Goal: Find contact information: Find contact information

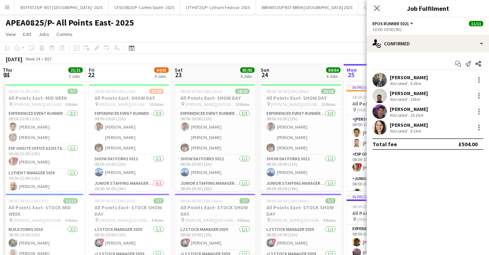
scroll to position [0, 172]
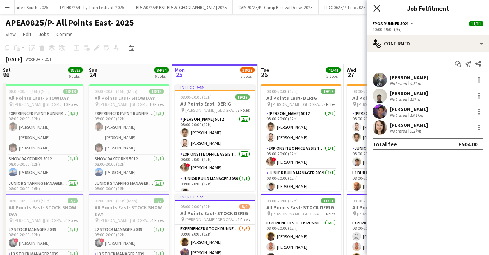
click at [375, 8] on icon "Close pop-in" at bounding box center [376, 8] width 7 height 7
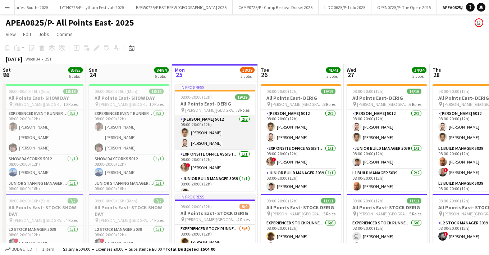
click at [195, 147] on app-card-role "Carpenter 5012 2/2 08:00-20:00 (12h) Mark Leaver Charlie Hazeldine" at bounding box center [215, 132] width 81 height 35
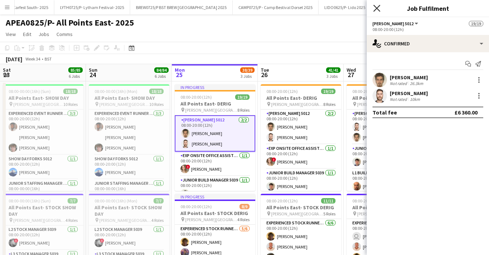
click at [376, 8] on icon at bounding box center [376, 8] width 7 height 7
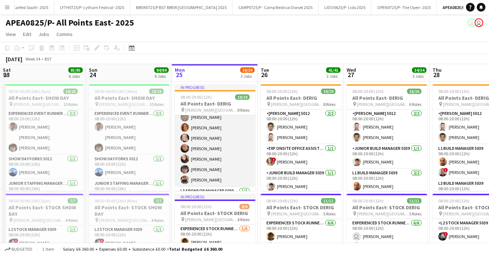
scroll to position [216, 0]
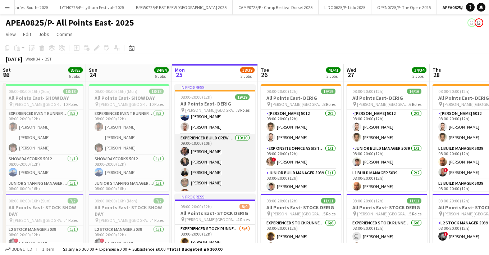
click at [197, 145] on app-card-role "Experienced Build Crew 5010 10/10 09:00-19:00 (10h) Nayim Somani Gabriella Horb…" at bounding box center [215, 193] width 81 height 118
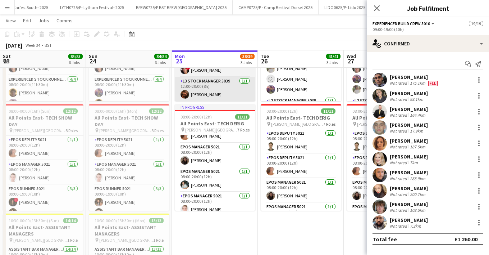
scroll to position [137, 0]
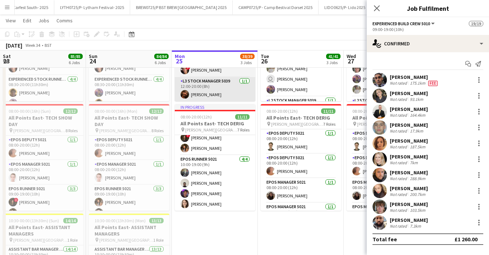
click at [203, 173] on app-card-role "EPOS Runner 5021 4/4 10:00-19:00 (9h) George Howells Jovita Bagambe Maciek Zoly…" at bounding box center [215, 183] width 81 height 56
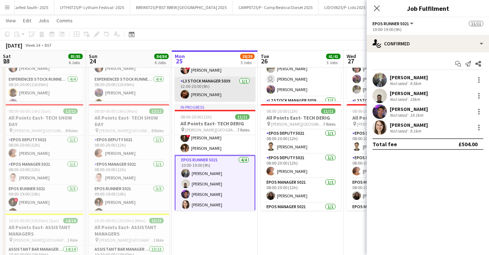
scroll to position [234, 0]
click at [203, 173] on app-card-role "EPOS Runner 5021 4/4 10:00-19:00 (9h) George Howells Jovita Bagambe Maciek Zoly…" at bounding box center [215, 183] width 81 height 57
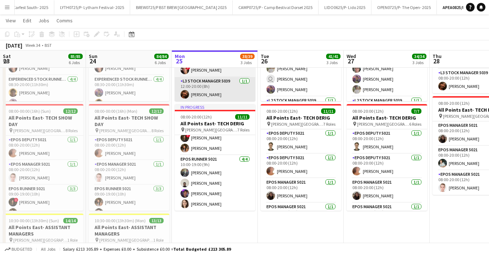
click at [203, 173] on app-card-role "EPOS Runner 5021 4/4 10:00-19:00 (9h) George Howells Jovita Bagambe Maciek Zoly…" at bounding box center [215, 183] width 81 height 56
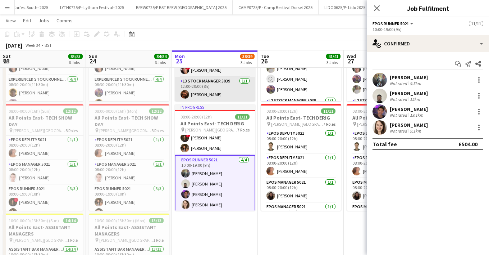
click at [203, 173] on app-card-role "EPOS Runner 5021 4/4 10:00-19:00 (9h) George Howells Jovita Bagambe Maciek Zoly…" at bounding box center [215, 183] width 81 height 57
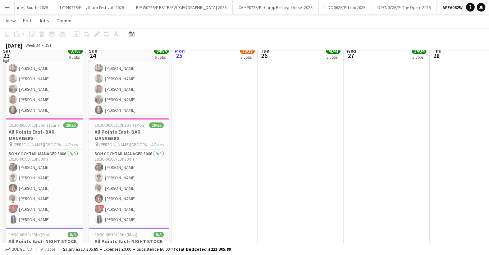
scroll to position [397, 0]
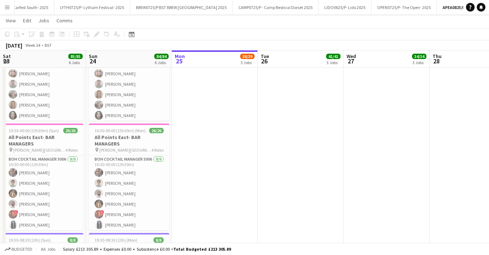
click at [203, 173] on app-date-cell "In progress 08:00-20:00 (12h) 19/19 All Points East- DERIG pin Victoria Park Lo…" at bounding box center [215, 18] width 86 height 670
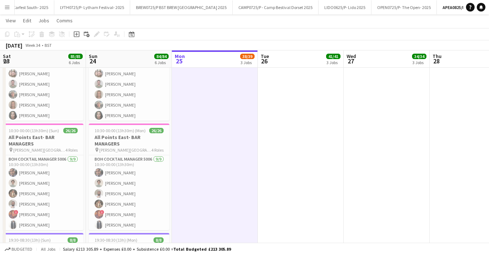
click at [247, 118] on app-date-cell "In progress 08:00-20:00 (12h) 19/19 All Points East- DERIG pin Victoria Park Lo…" at bounding box center [215, 18] width 86 height 670
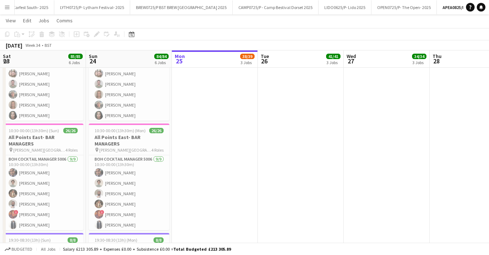
click at [247, 118] on app-date-cell "In progress 08:00-20:00 (12h) 19/19 All Points East- DERIG pin Victoria Park Lo…" at bounding box center [215, 18] width 86 height 670
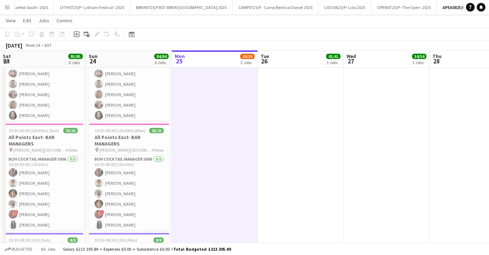
click at [247, 118] on app-date-cell "In progress 08:00-20:00 (12h) 19/19 All Points East- DERIG pin Victoria Park Lo…" at bounding box center [215, 18] width 86 height 670
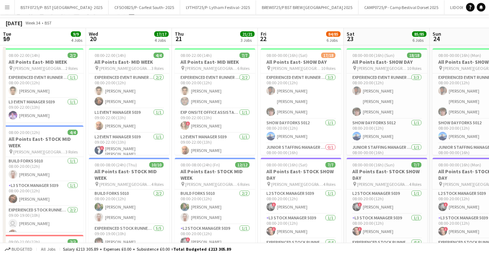
scroll to position [0, 200]
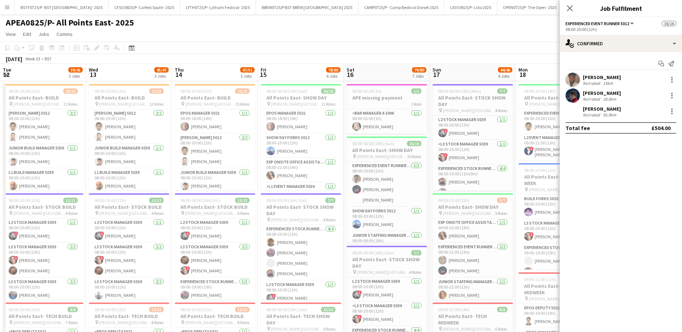
scroll to position [0, 152]
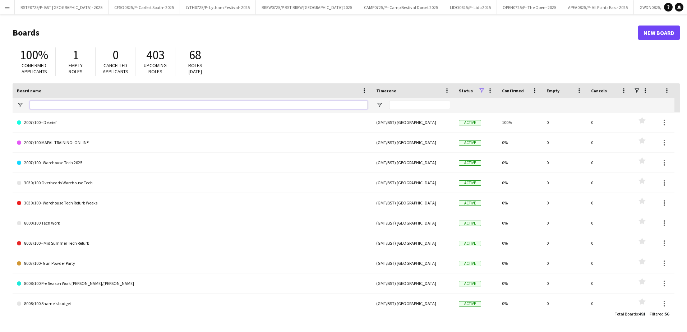
click at [51, 105] on input "Board name Filter Input" at bounding box center [199, 105] width 338 height 9
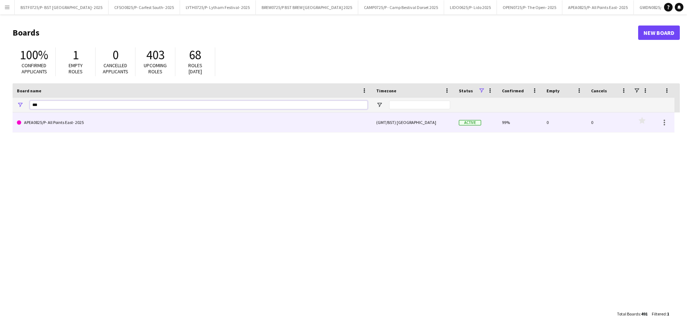
type input "***"
click at [62, 125] on link "APEA0825/P- All Points East- 2025" at bounding box center [192, 123] width 351 height 20
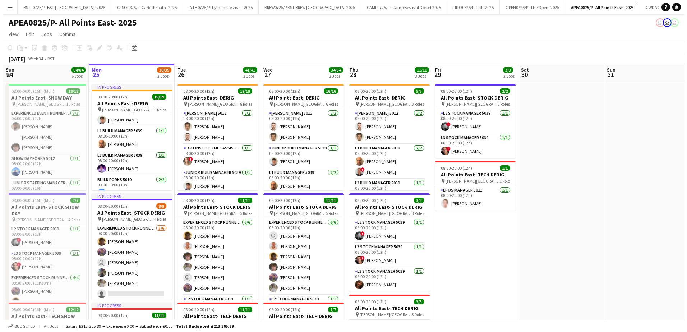
scroll to position [235, 0]
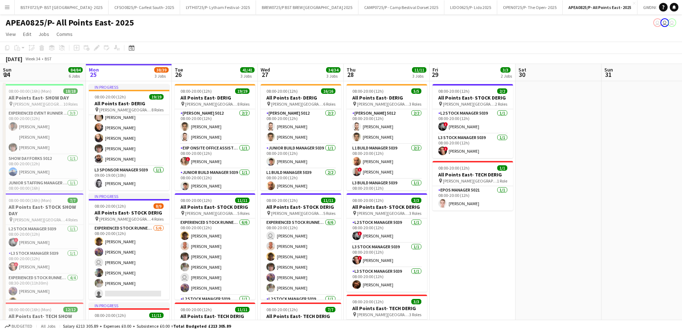
click at [8, 5] on app-icon "Menu" at bounding box center [7, 7] width 6 height 6
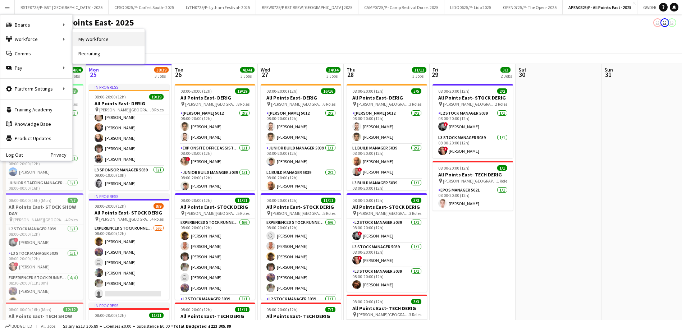
click at [92, 37] on link "My Workforce" at bounding box center [109, 39] width 72 height 14
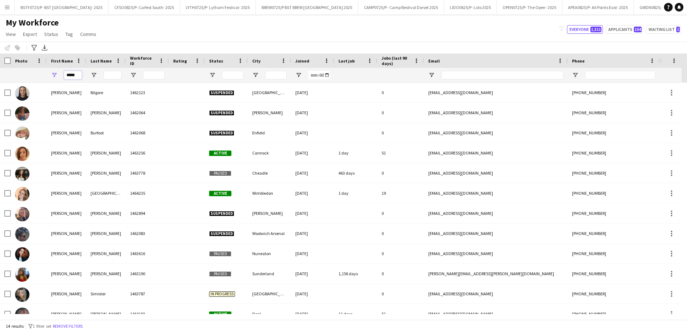
drag, startPoint x: 79, startPoint y: 75, endPoint x: 28, endPoint y: 73, distance: 51.1
click at [28, 73] on div "*****" at bounding box center [389, 75] width 779 height 14
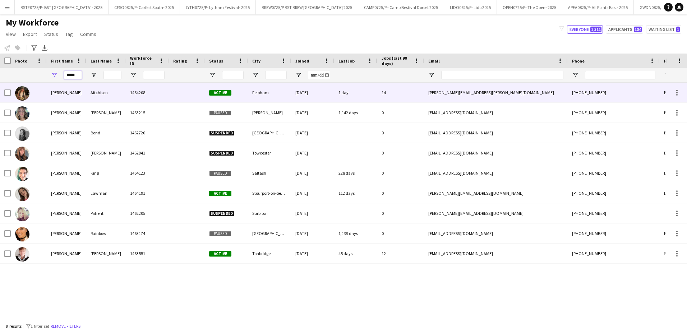
type input "*****"
click at [82, 99] on div "Katie" at bounding box center [67, 93] width 40 height 20
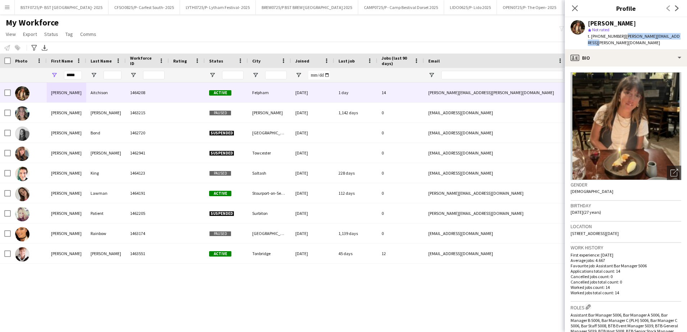
drag, startPoint x: 681, startPoint y: 36, endPoint x: 624, endPoint y: 39, distance: 57.3
click at [624, 39] on div "Katie Aitchison star Not rated t. +6402904502063 | katie.mv.aitchison@gmail.com" at bounding box center [626, 33] width 122 height 32
copy span "katie.mv.aitchison@gmail.com"
drag, startPoint x: 76, startPoint y: 76, endPoint x: 42, endPoint y: 76, distance: 33.4
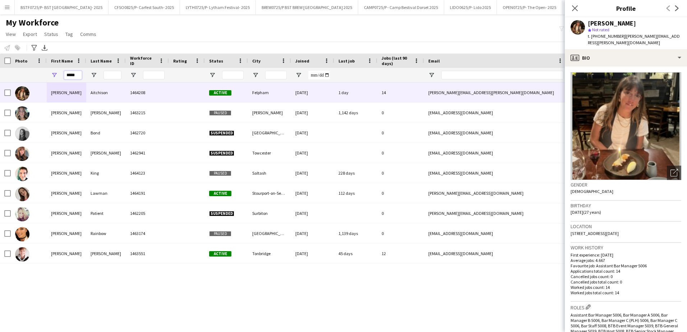
click at [42, 76] on div "*****" at bounding box center [389, 75] width 779 height 14
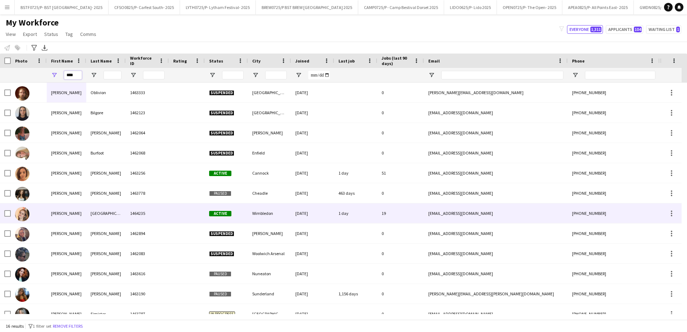
type input "****"
click at [78, 219] on div "Emily" at bounding box center [67, 213] width 40 height 20
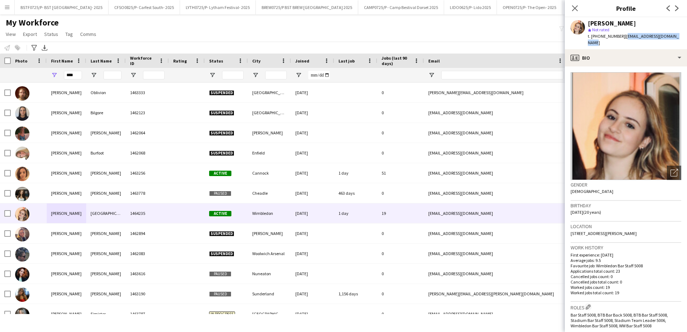
drag, startPoint x: 676, startPoint y: 36, endPoint x: 623, endPoint y: 35, distance: 53.6
click at [623, 35] on div "Emily Cleveland star Not rated t. +447525414940 | emilyfcleveland@icloud.com" at bounding box center [626, 33] width 122 height 32
copy span "emilyfcleveland@icloud.com"
drag, startPoint x: 75, startPoint y: 74, endPoint x: 45, endPoint y: 72, distance: 30.7
click at [50, 74] on div "****" at bounding box center [67, 75] width 40 height 14
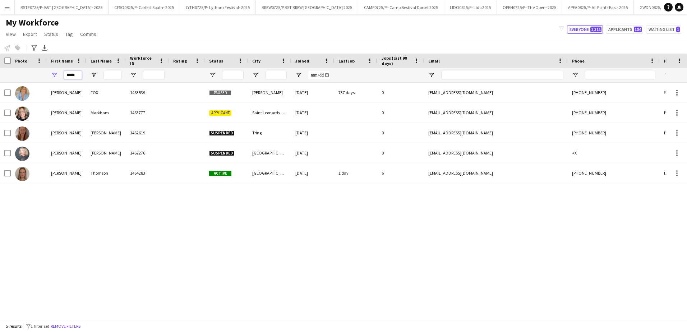
type input "*****"
click at [89, 216] on div "ELIZABETH FOX 1463539 Paused Matlock 05-07-2023 737 days 0 lizfoxtropic@gmail.c…" at bounding box center [333, 199] width 666 height 232
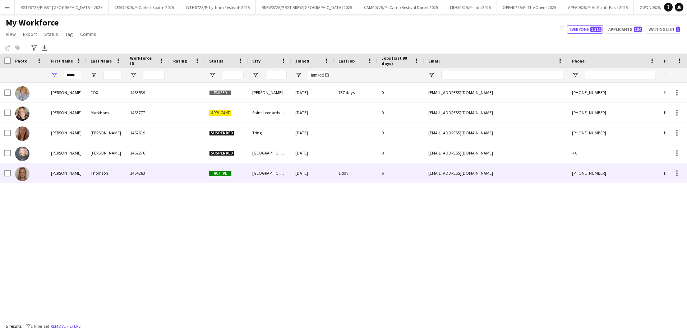
click at [83, 172] on div "Elizabeth" at bounding box center [67, 173] width 40 height 20
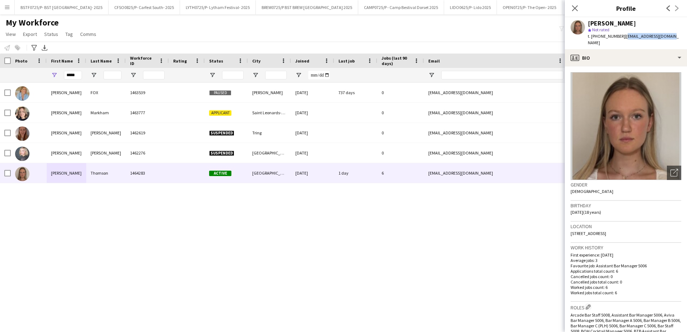
drag, startPoint x: 677, startPoint y: 36, endPoint x: 622, endPoint y: 37, distance: 55.0
click at [622, 37] on app-profile-header "Elizabeth Thomson star Not rated t. +447473022488 | efthomson07@gmail.com" at bounding box center [626, 33] width 122 height 32
copy span "efthomson07@gmail.com"
drag, startPoint x: 82, startPoint y: 78, endPoint x: 63, endPoint y: 78, distance: 19.4
click at [63, 78] on div "*****" at bounding box center [67, 75] width 40 height 14
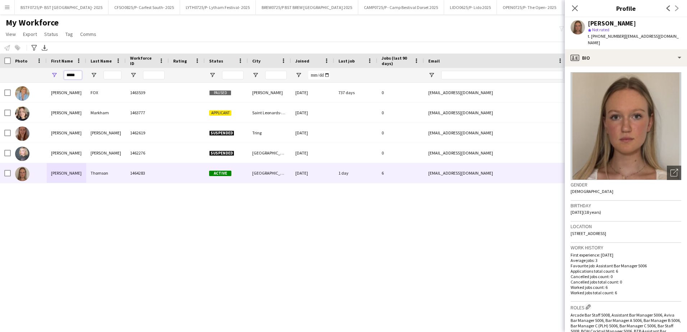
drag, startPoint x: 76, startPoint y: 76, endPoint x: 52, endPoint y: 76, distance: 23.7
click at [52, 76] on div "*****" at bounding box center [67, 75] width 40 height 14
click at [78, 77] on input "*****" at bounding box center [73, 75] width 18 height 9
drag, startPoint x: 78, startPoint y: 76, endPoint x: 42, endPoint y: 76, distance: 36.0
click at [42, 76] on div "*****" at bounding box center [389, 75] width 779 height 14
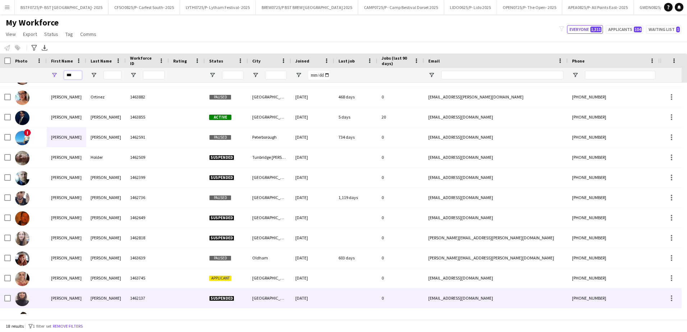
scroll to position [108, 0]
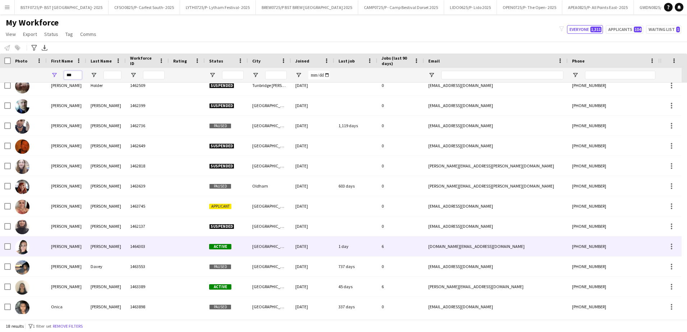
type input "***"
click at [84, 254] on div "Nicola" at bounding box center [67, 247] width 40 height 20
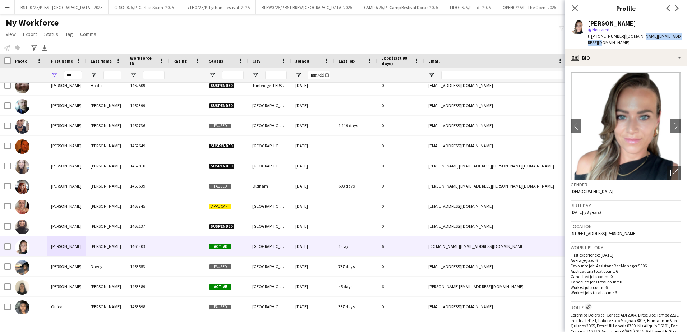
drag, startPoint x: 680, startPoint y: 38, endPoint x: 636, endPoint y: 38, distance: 44.6
click at [636, 38] on div "t. +447470837479 | nickywilliams.events@gmail.com" at bounding box center [634, 39] width 93 height 13
drag, startPoint x: 586, startPoint y: 45, endPoint x: 623, endPoint y: 38, distance: 37.3
click at [623, 38] on div "Nicola Williams star Not rated t. +447470837479 | nickywilliams.events@gmail.com" at bounding box center [626, 33] width 122 height 32
copy span "nickywilliams.events@gmail.com"
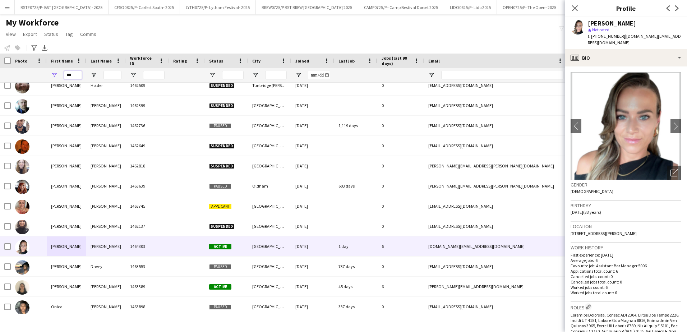
drag, startPoint x: 57, startPoint y: 75, endPoint x: 35, endPoint y: 75, distance: 21.9
click at [35, 75] on div "***" at bounding box center [389, 75] width 779 height 14
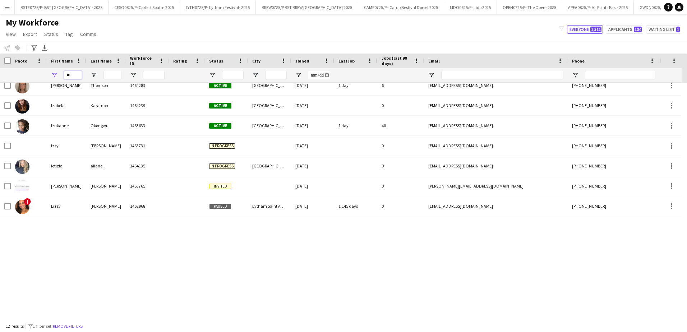
scroll to position [10, 0]
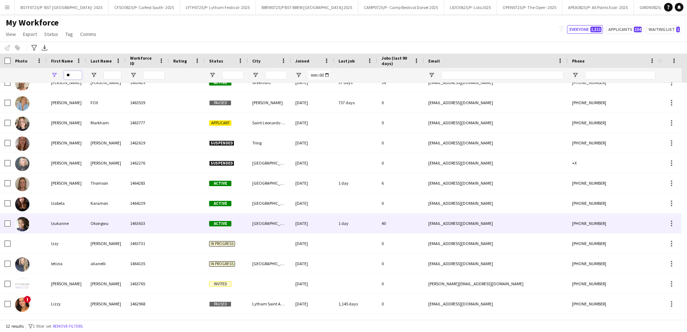
type input "**"
click at [81, 226] on div "Izukanne" at bounding box center [67, 224] width 40 height 20
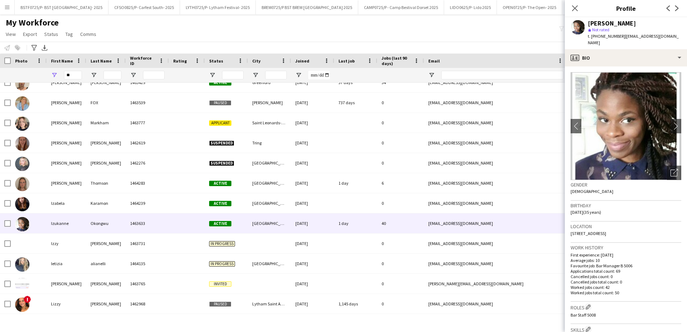
drag, startPoint x: 675, startPoint y: 36, endPoint x: 670, endPoint y: 40, distance: 5.9
click at [672, 38] on app-profile-header "Izukanne Okongwu star Not rated t. +447538395142 | i_okongwu@hotmail.com" at bounding box center [626, 33] width 122 height 32
click at [670, 40] on div "Izukanne Okongwu star Not rated t. +447538395142 | i_okongwu@hotmail.com" at bounding box center [626, 33] width 122 height 32
drag, startPoint x: 673, startPoint y: 38, endPoint x: 662, endPoint y: 23, distance: 18.3
click at [640, 46] on app-crew-profile "Close pop-in Profile Previous Next Izukanne Okongwu star Not rated t. +44753839…" at bounding box center [626, 166] width 122 height 332
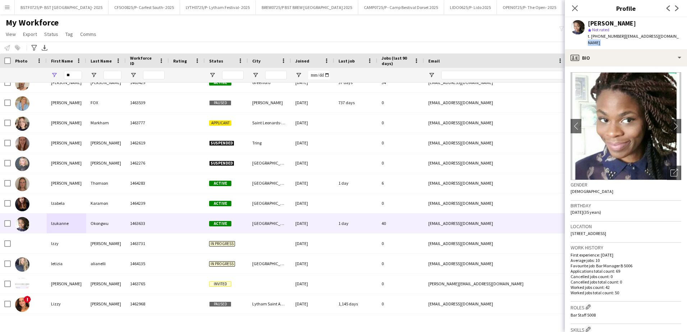
copy app-crew-profile "profile"
click at [669, 36] on div "Izukanne Okongwu star Not rated t. +447538395142 | i_okongwu@hotmail.com" at bounding box center [626, 33] width 122 height 32
drag, startPoint x: 668, startPoint y: 36, endPoint x: 622, endPoint y: 35, distance: 46.0
click at [622, 35] on span "| i_okongwu@hotmail.com" at bounding box center [633, 39] width 91 height 12
copy span "i_okongwu@hotmail.com"
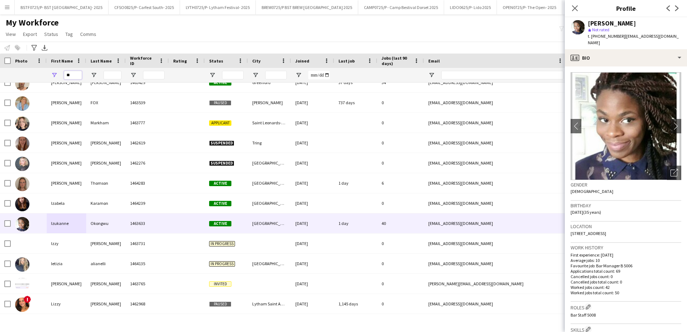
drag, startPoint x: 70, startPoint y: 74, endPoint x: 42, endPoint y: 75, distance: 28.1
click at [42, 75] on div "**" at bounding box center [389, 75] width 779 height 14
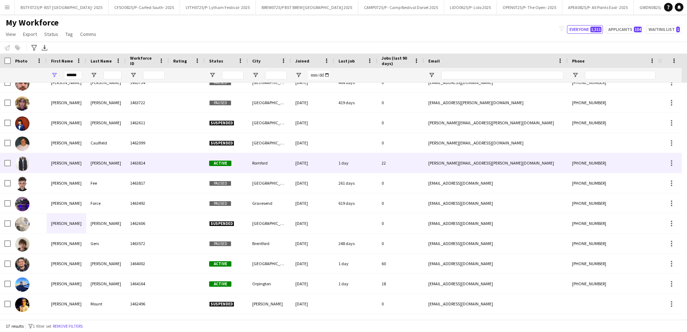
click at [55, 167] on div "Thomas" at bounding box center [67, 163] width 40 height 20
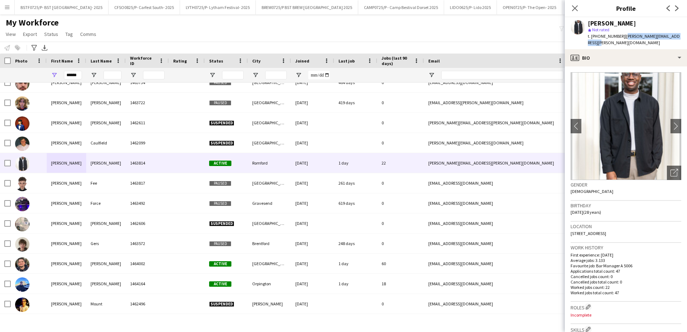
drag, startPoint x: 680, startPoint y: 36, endPoint x: 622, endPoint y: 36, distance: 58.2
click at [622, 36] on span "| tom.cruickshank@hotmail.co.uk" at bounding box center [634, 39] width 92 height 12
copy span "tom.cruickshank@hotmail.co.uk"
drag, startPoint x: 79, startPoint y: 75, endPoint x: 47, endPoint y: 71, distance: 31.9
click at [47, 71] on div "******" at bounding box center [67, 75] width 40 height 14
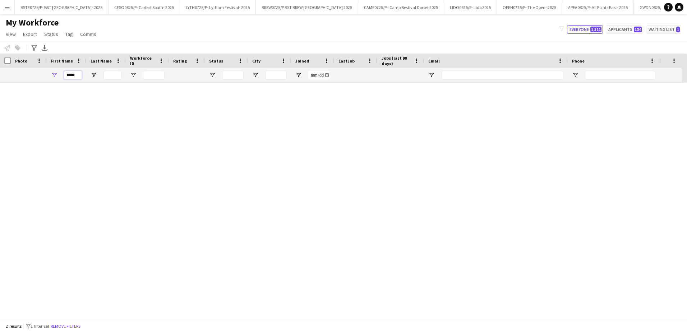
scroll to position [0, 0]
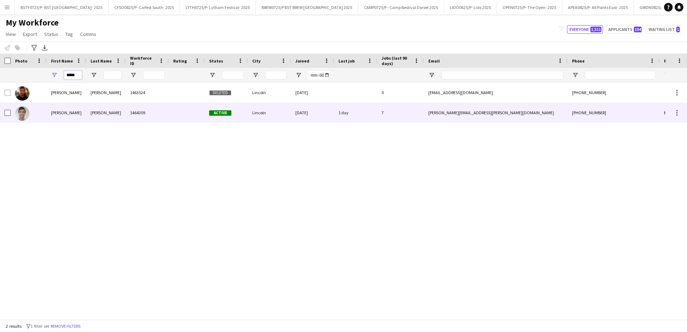
type input "*****"
click at [97, 115] on div "Wade" at bounding box center [106, 113] width 40 height 20
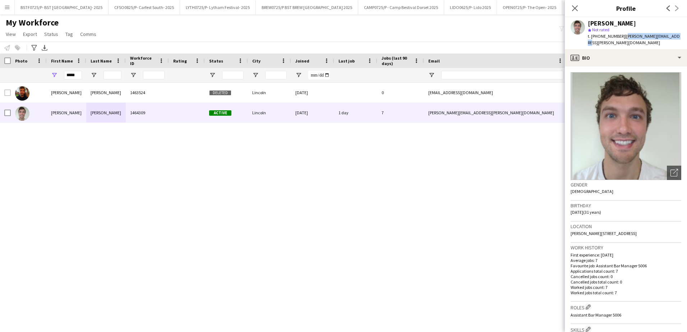
drag, startPoint x: 674, startPoint y: 35, endPoint x: 623, endPoint y: 35, distance: 51.4
click at [623, 35] on div "Giles Wade star Not rated t. +447713665186 | giles.wade@hotmail.co.uk" at bounding box center [626, 33] width 122 height 32
copy span "giles.wade@hotmail.co.uk"
click at [682, 38] on app-profile-header "Giles Wade star Not rated t. +447713665186 | giles.wade@hotmail.co.uk" at bounding box center [626, 33] width 122 height 32
click at [676, 36] on app-profile-header "Giles Wade star Not rated t. +447713665186 | giles.wade@hotmail.co.uk" at bounding box center [626, 33] width 122 height 32
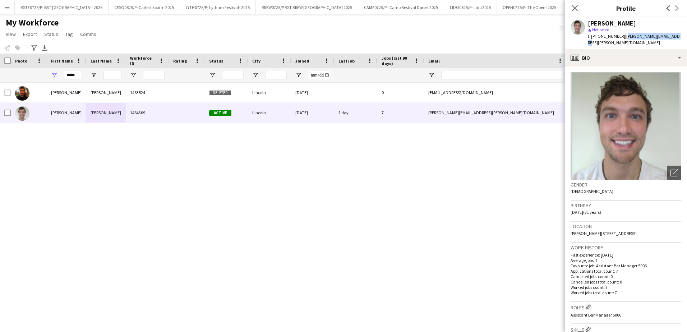
click at [675, 38] on app-profile-header "Giles Wade star Not rated t. +447713665186 | giles.wade@hotmail.co.uk" at bounding box center [626, 33] width 122 height 32
drag, startPoint x: 677, startPoint y: 36, endPoint x: 623, endPoint y: 40, distance: 54.0
click at [623, 40] on app-profile-header "Giles Wade star Not rated t. +447713665186 | giles.wade@hotmail.co.uk" at bounding box center [626, 33] width 122 height 32
copy span "giles.wade@hotmail.co.uk"
drag, startPoint x: 77, startPoint y: 74, endPoint x: 51, endPoint y: 74, distance: 25.5
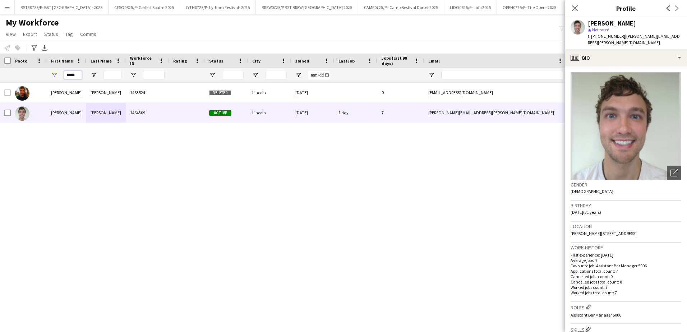
click at [51, 74] on div "*****" at bounding box center [67, 75] width 40 height 14
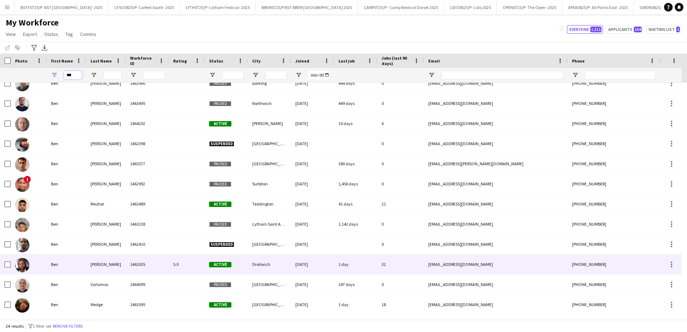
scroll to position [72, 0]
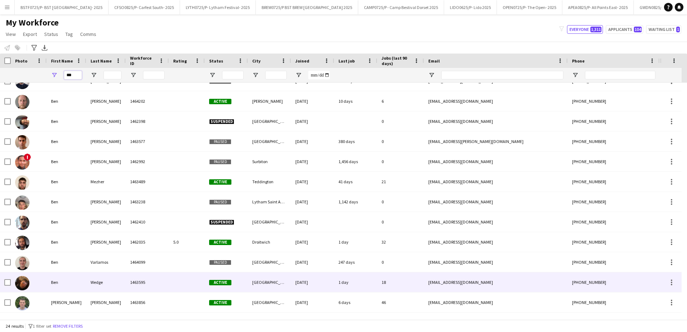
type input "***"
click at [82, 280] on div "Ben" at bounding box center [67, 282] width 40 height 20
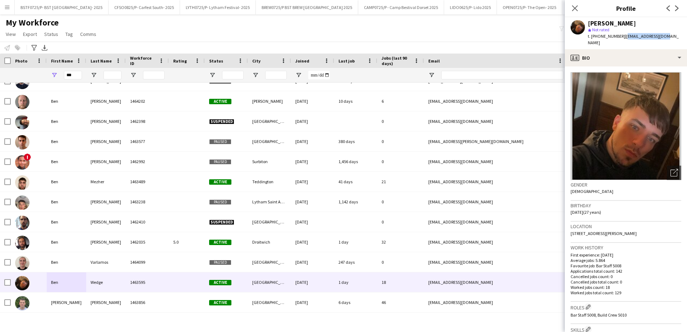
drag, startPoint x: 670, startPoint y: 35, endPoint x: 623, endPoint y: 39, distance: 46.9
click at [623, 39] on app-profile-header "Ben Wedge star Not rated t. +447927306583 | wedgeb98@gmail.com" at bounding box center [626, 33] width 122 height 32
drag, startPoint x: 75, startPoint y: 76, endPoint x: 54, endPoint y: 74, distance: 21.0
click at [54, 74] on div "***" at bounding box center [67, 75] width 40 height 14
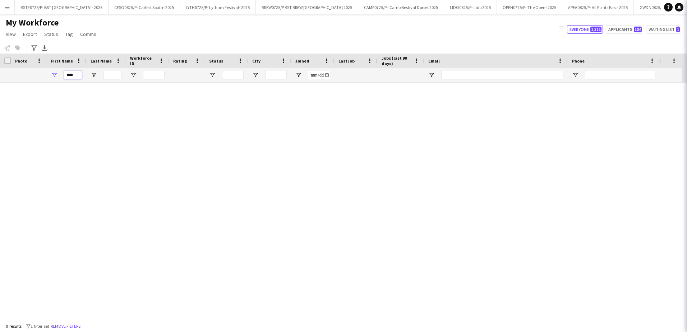
scroll to position [0, 0]
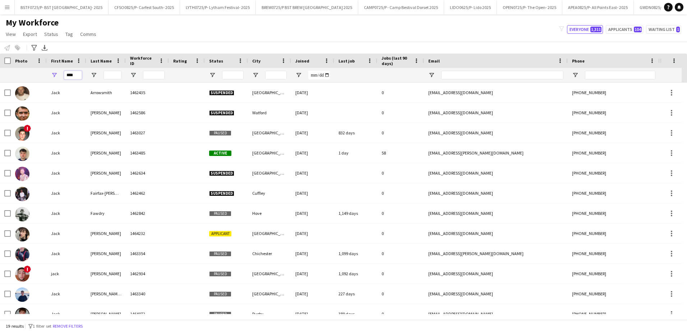
type input "****"
click at [121, 36] on div "My Workforce View Views Default view Details New Starters New starters report N…" at bounding box center [343, 29] width 687 height 24
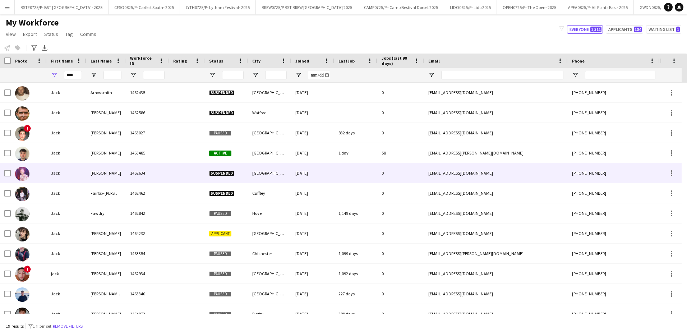
click at [118, 154] on div "Colbourn" at bounding box center [106, 153] width 40 height 20
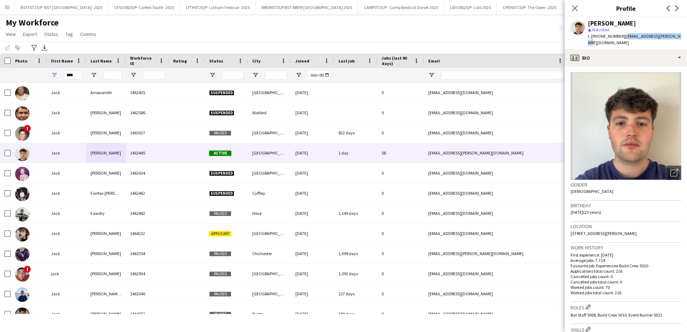
drag, startPoint x: 674, startPoint y: 37, endPoint x: 623, endPoint y: 37, distance: 51.8
click at [623, 37] on div "Jack Colbourn star Not rated t. +447490181853 | jack.colbourn@outlook.com" at bounding box center [626, 33] width 122 height 32
click at [575, 7] on icon "Close pop-in" at bounding box center [575, 8] width 7 height 7
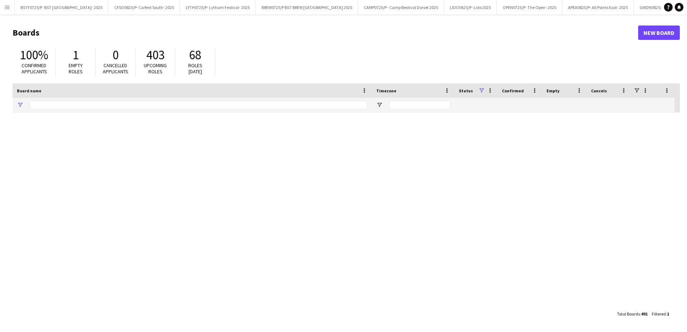
type input "***"
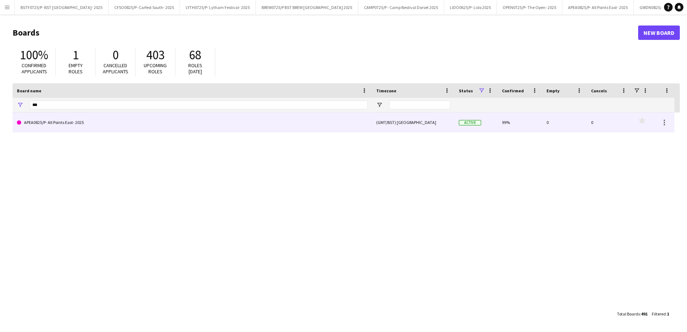
click at [69, 127] on link "APEA0825/P- All Points East- 2025" at bounding box center [192, 123] width 351 height 20
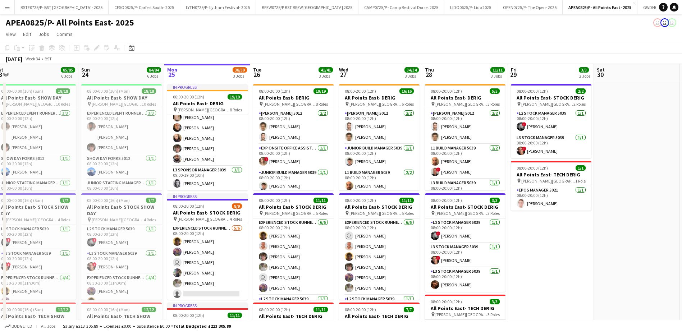
scroll to position [0, 174]
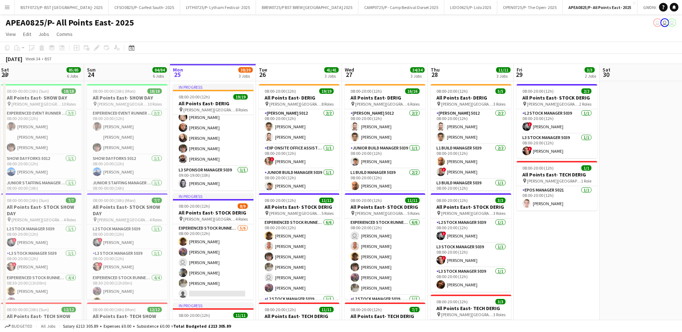
drag, startPoint x: 153, startPoint y: 70, endPoint x: 232, endPoint y: 85, distance: 79.7
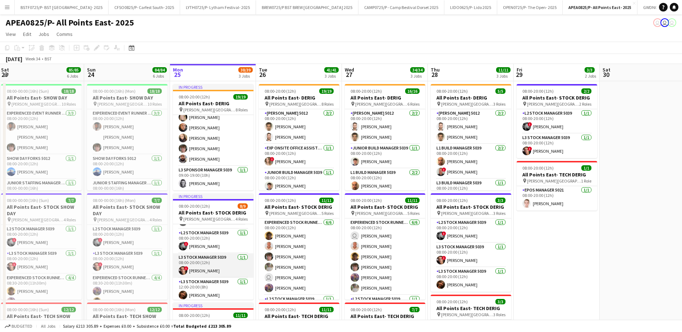
scroll to position [74, 0]
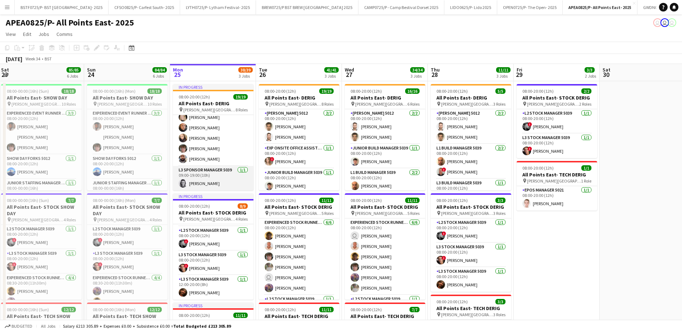
click at [190, 177] on app-card-role "L3 Sponsor Manager 5039 1/1 09:00-19:00 (10h) Hannah Drysdale" at bounding box center [213, 178] width 81 height 24
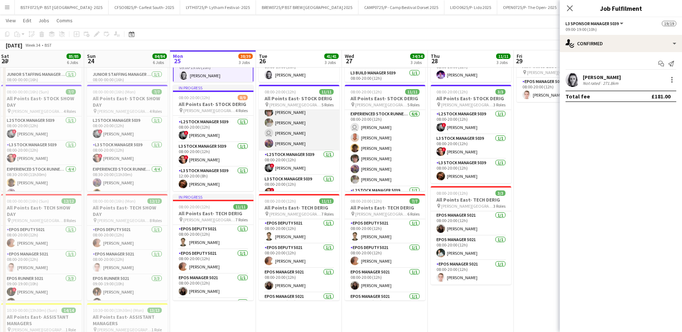
scroll to position [104, 0]
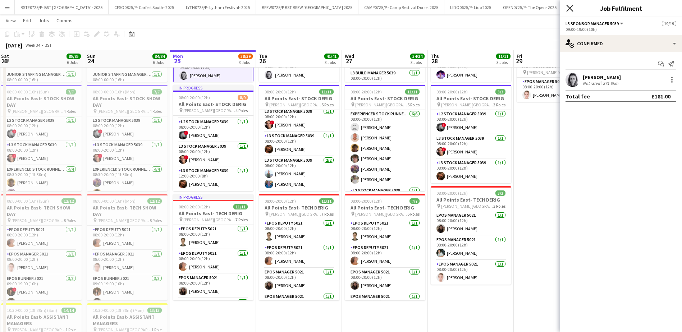
click at [567, 9] on icon "Close pop-in" at bounding box center [569, 8] width 7 height 7
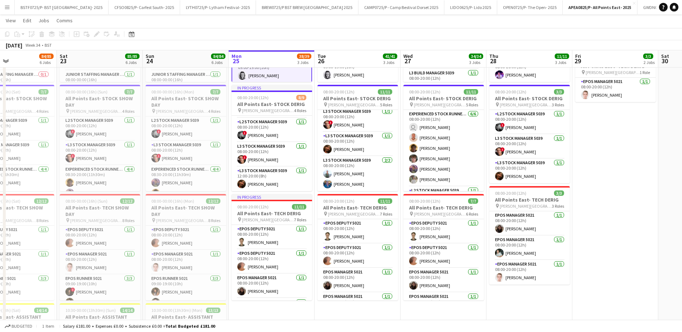
scroll to position [0, 190]
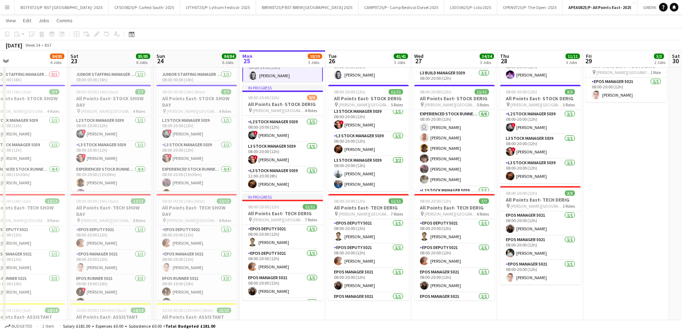
drag, startPoint x: 170, startPoint y: 61, endPoint x: 239, endPoint y: 61, distance: 69.4
click at [239, 61] on app-calendar-viewport "Wed 20 Thu 21 21/21 3 Jobs Fri 22 84/85 6 Jobs Sat 23 85/85 6 Jobs Sun 24 84/84…" at bounding box center [341, 281] width 682 height 723
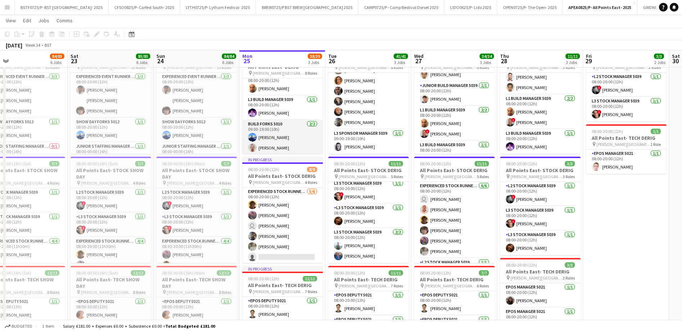
scroll to position [19, 0]
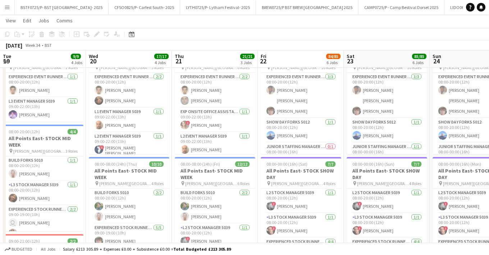
scroll to position [0, 200]
